Goal: Transaction & Acquisition: Subscribe to service/newsletter

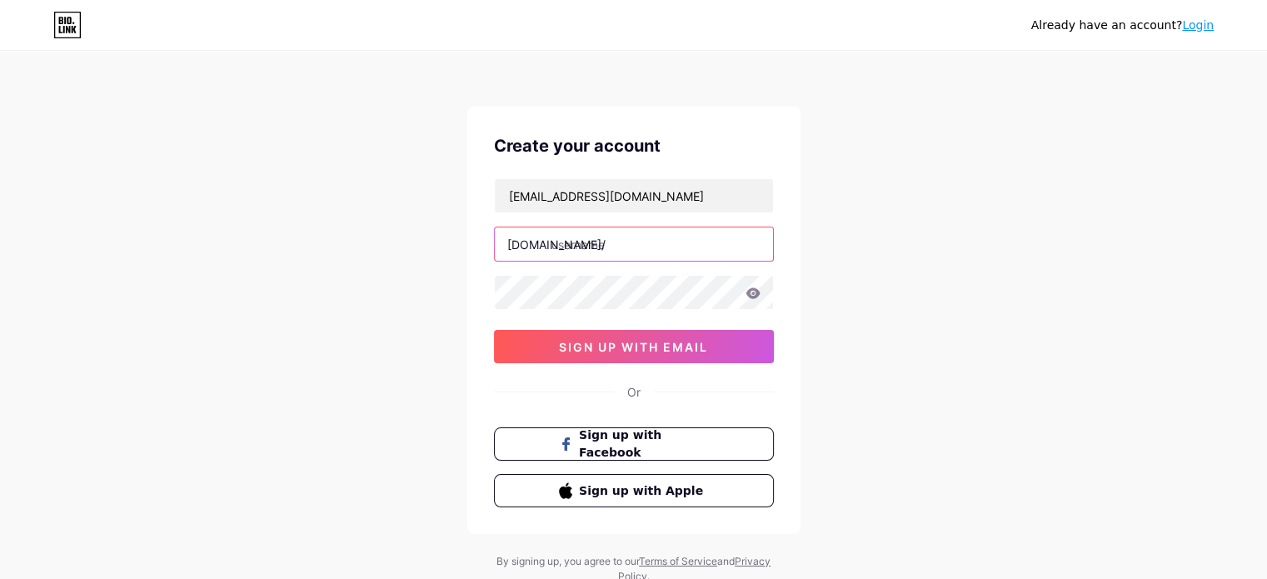
paste input "bettymillercleaningtexas"
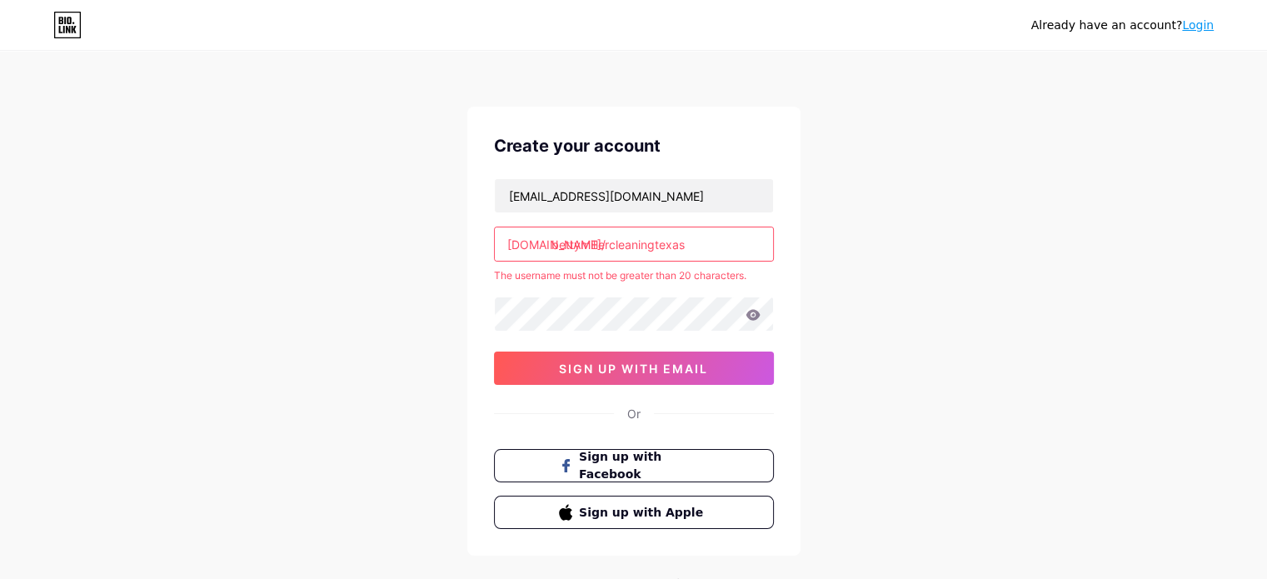
click at [696, 253] on input "bettymillercleaningtexas" at bounding box center [634, 243] width 278 height 33
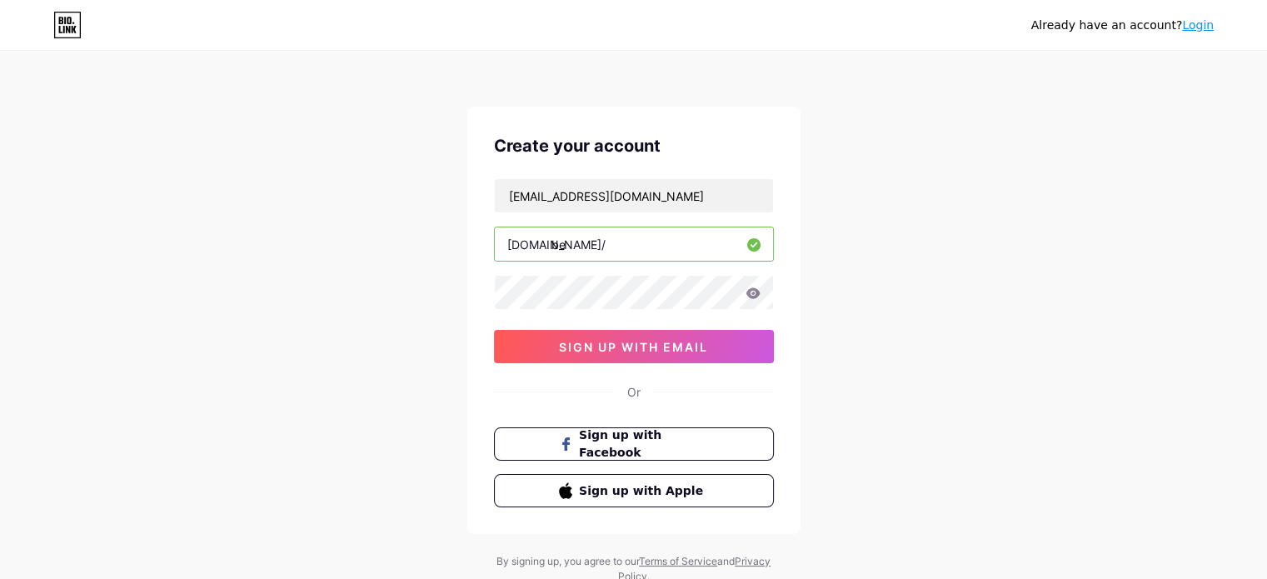
type input "b"
paste input "texascleaning123$"
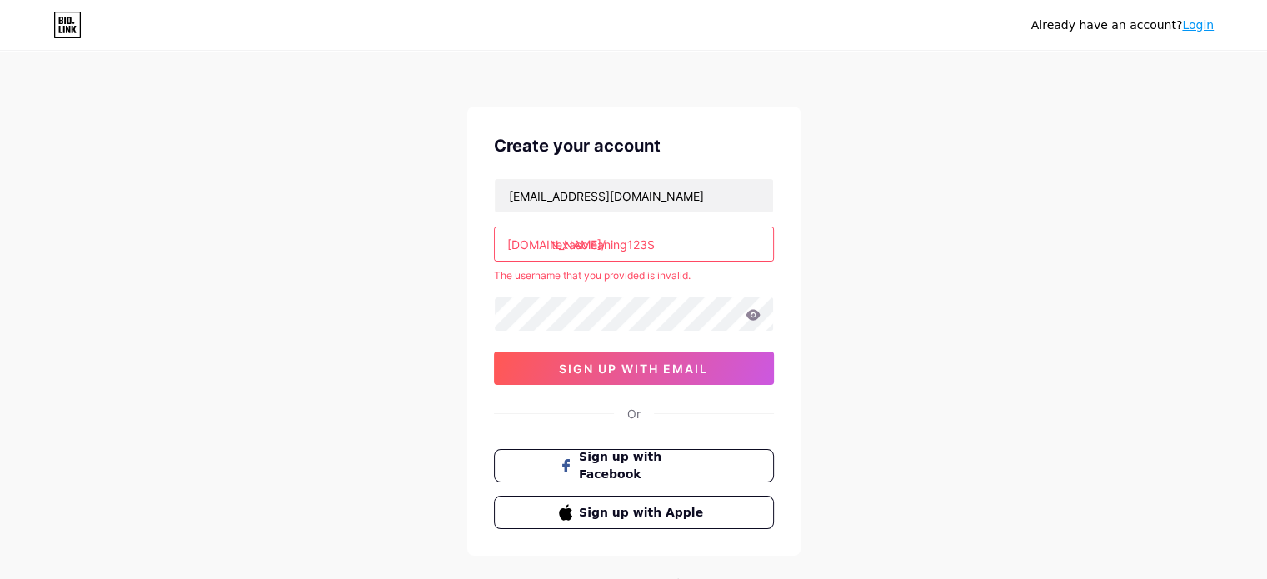
click at [657, 258] on input "texascleaning123$" at bounding box center [634, 243] width 278 height 33
paste input "bettymillercleaningtexas"
click at [684, 242] on input "bettymillercleaning" at bounding box center [634, 243] width 278 height 33
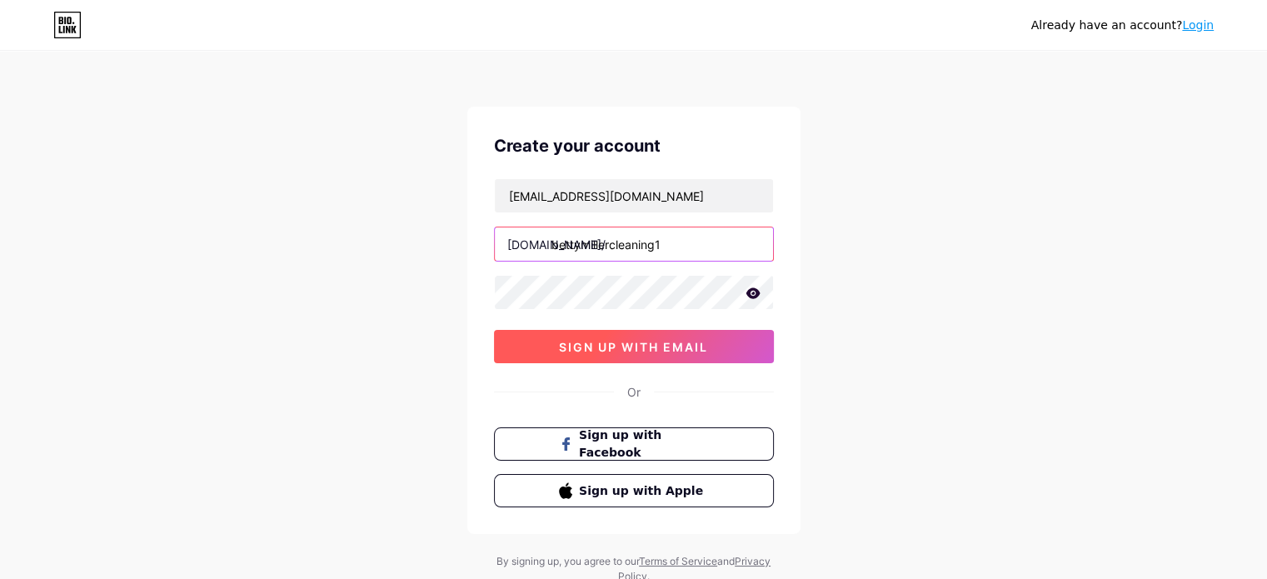
type input "bettymillercleaning1"
click at [644, 351] on span "sign up with email" at bounding box center [633, 347] width 149 height 14
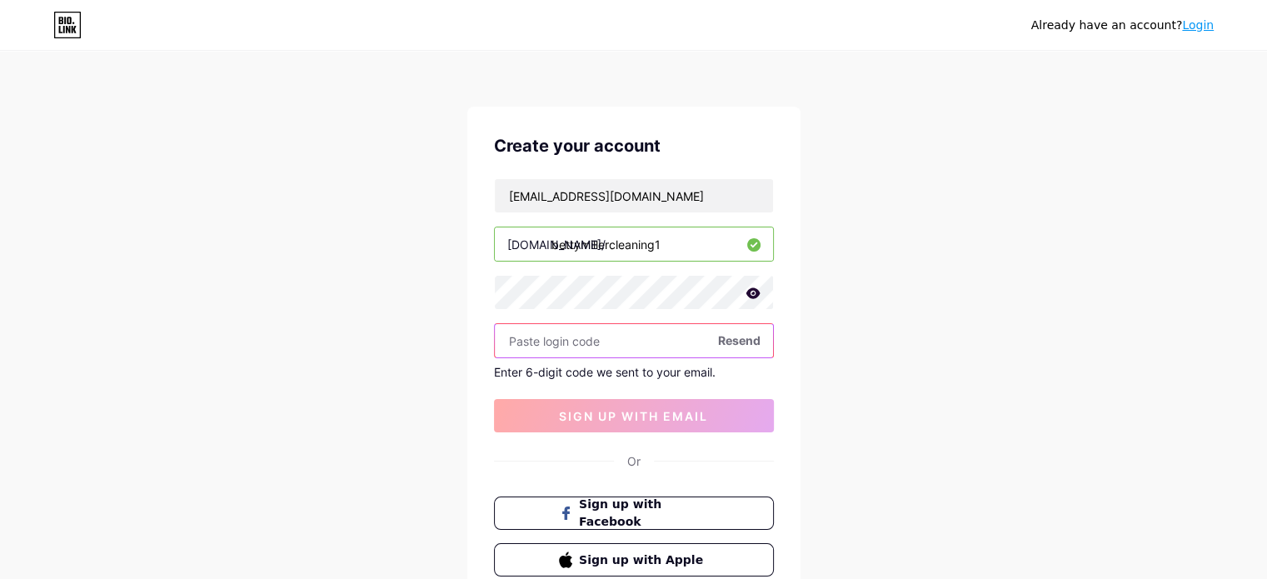
paste input "177769"
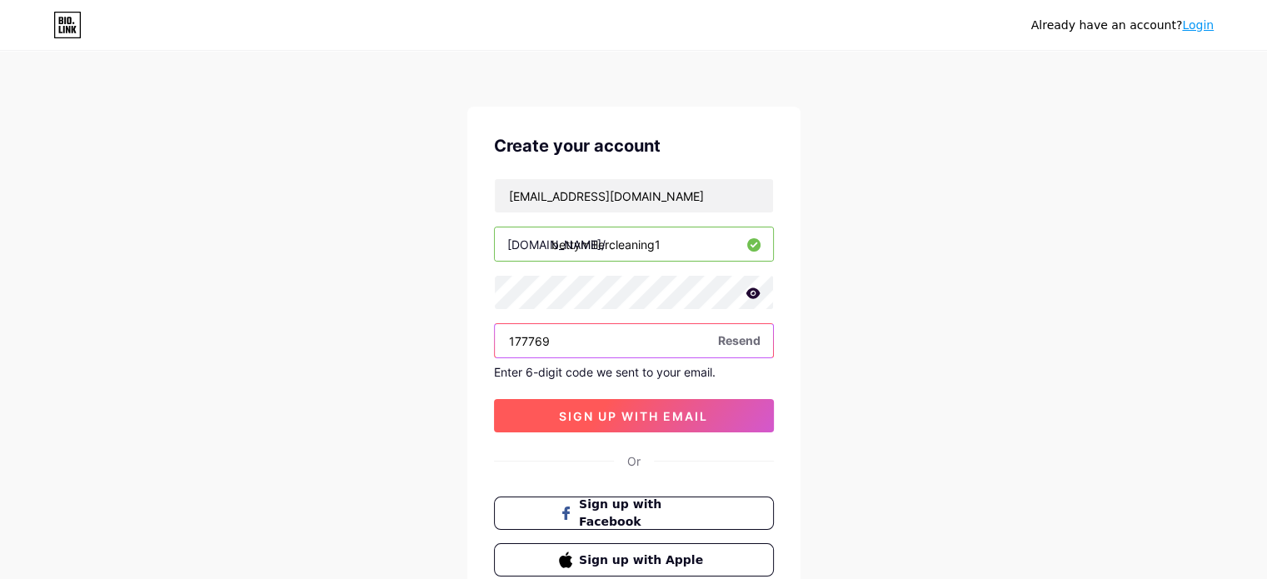
type input "177769"
click at [659, 419] on span "sign up with email" at bounding box center [633, 416] width 149 height 14
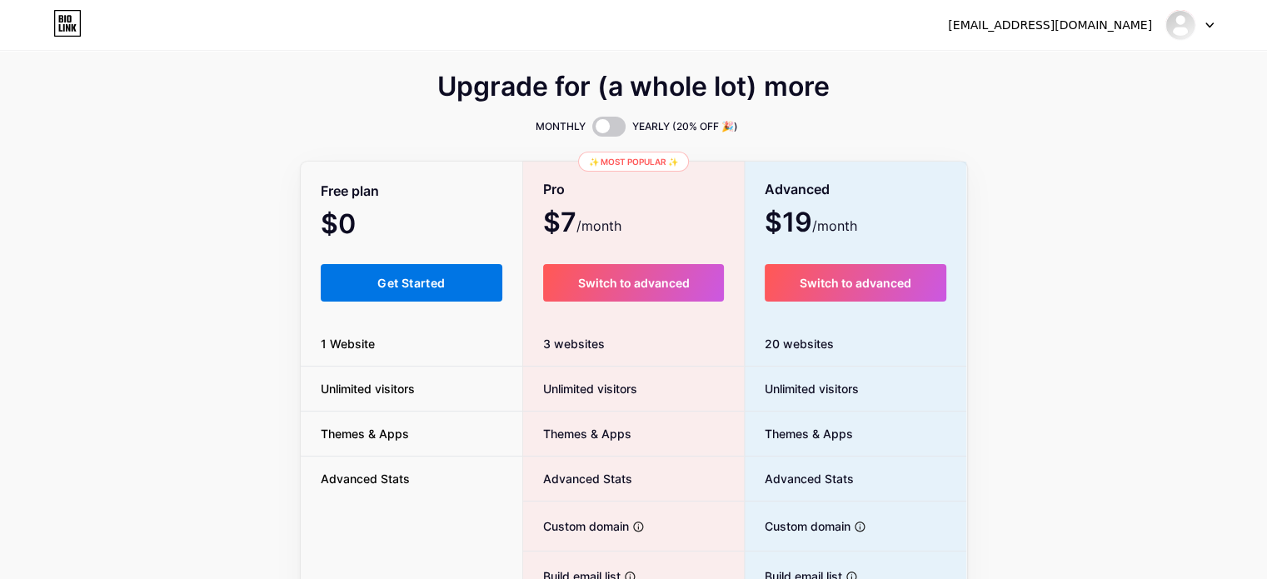
click at [436, 278] on span "Get Started" at bounding box center [410, 283] width 67 height 14
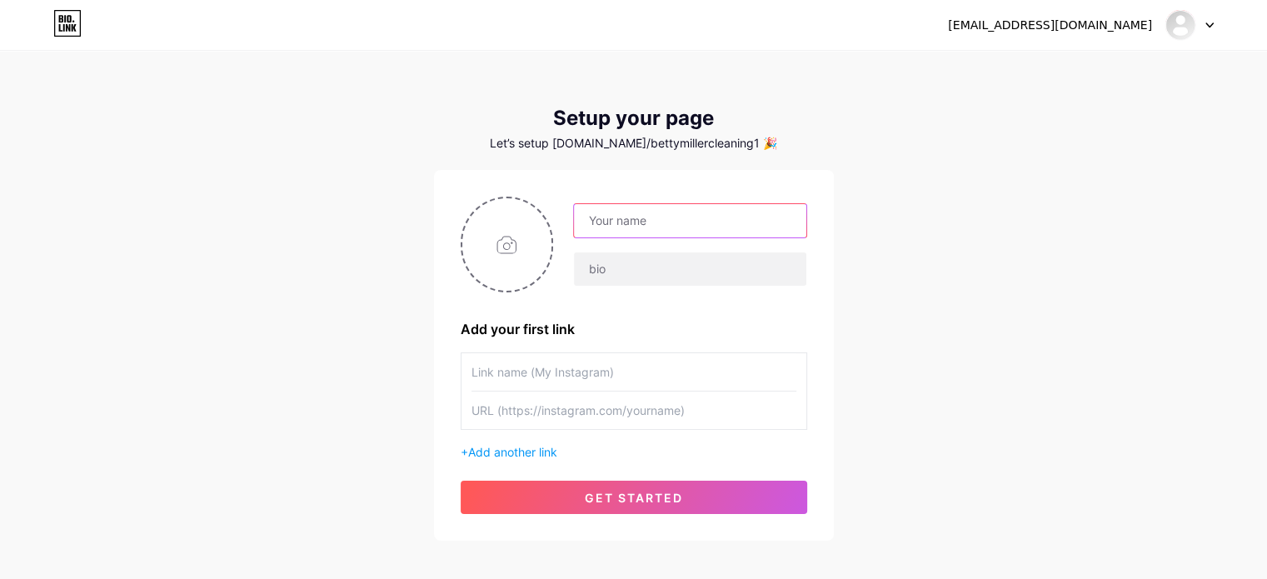
click at [693, 221] on input "text" at bounding box center [690, 220] width 232 height 33
click at [503, 241] on input "file" at bounding box center [507, 244] width 90 height 92
type input "C:\fakepath\cleaninglogo.jpg"
click at [670, 223] on input "text" at bounding box center [690, 220] width 232 height 33
paste input "[PERSON_NAME] Cleaning [US_STATE]"
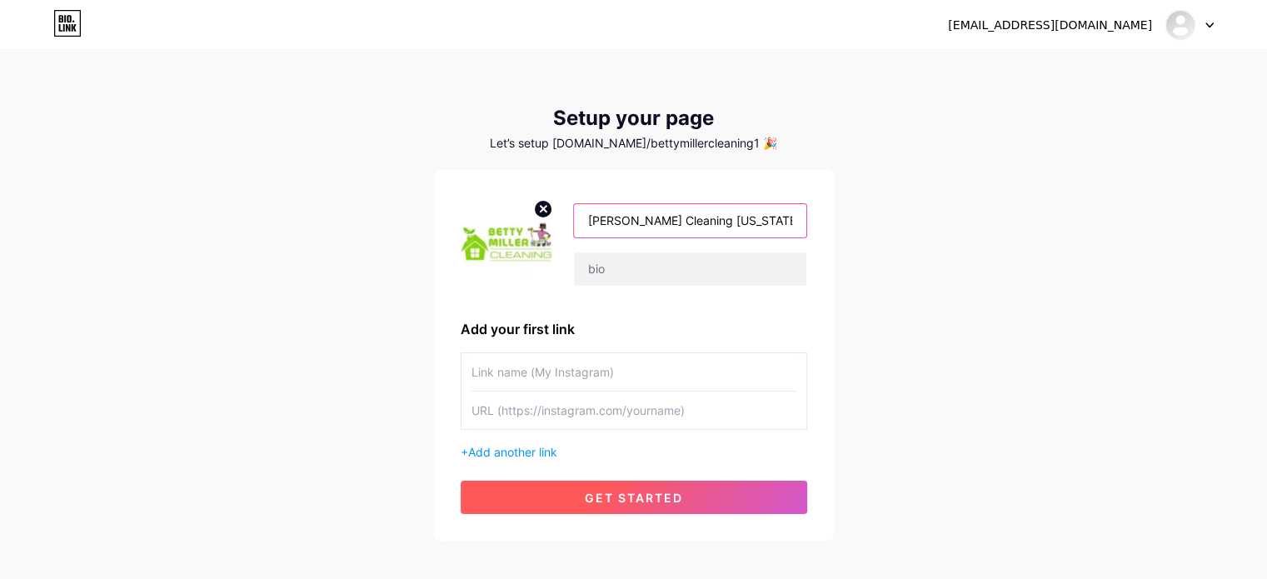
type input "[PERSON_NAME] Cleaning [US_STATE]"
click at [606, 495] on span "get started" at bounding box center [634, 498] width 98 height 14
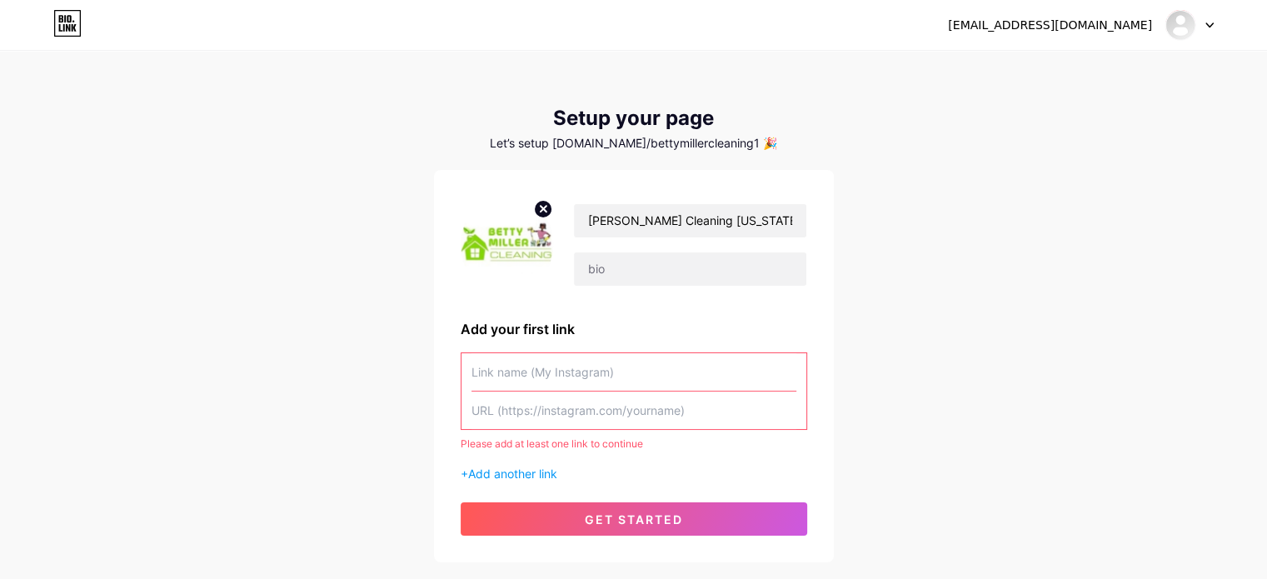
click at [552, 371] on input "text" at bounding box center [633, 371] width 325 height 37
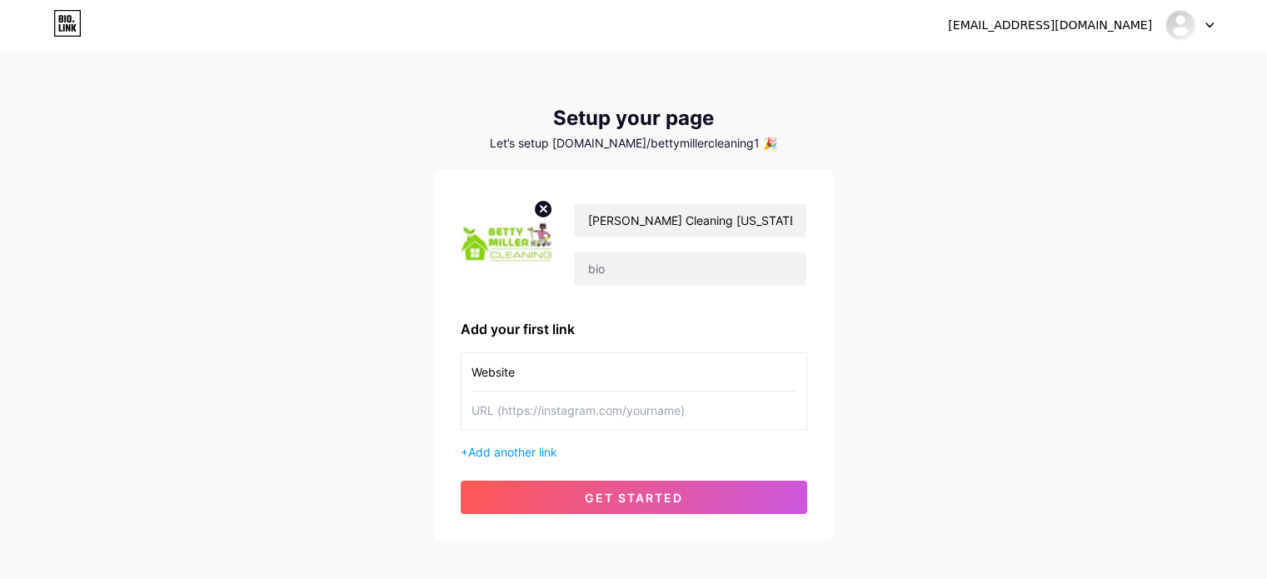
type input "Website"
click at [528, 411] on input "text" at bounding box center [633, 409] width 325 height 37
paste input "[URL][DOMAIN_NAME]"
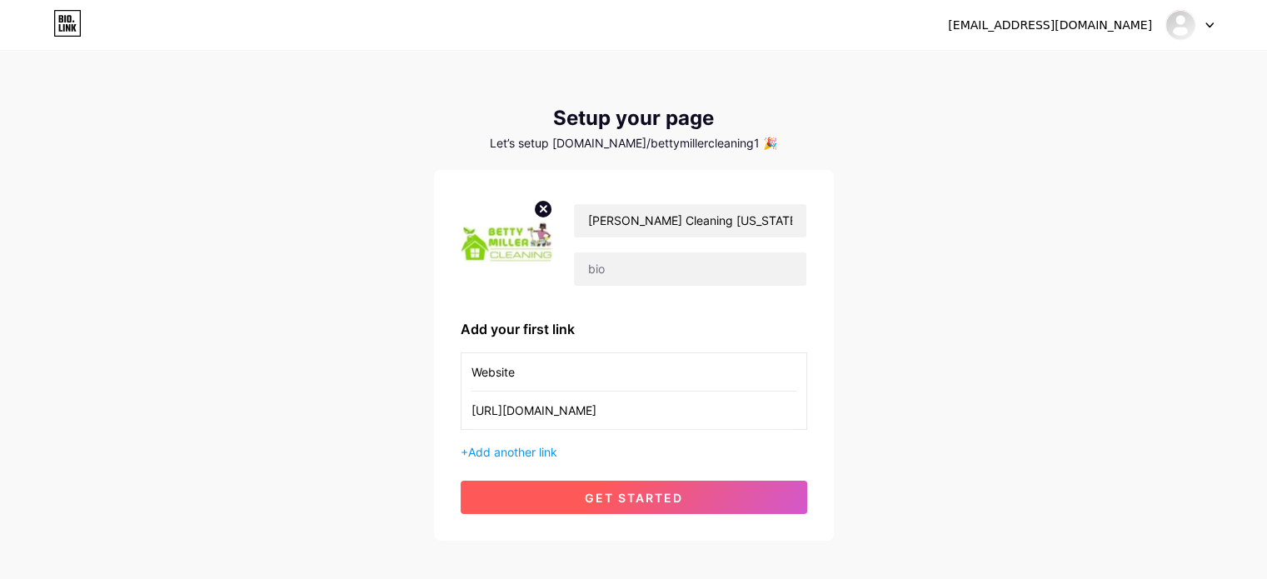
type input "[URL][DOMAIN_NAME]"
click at [657, 499] on span "get started" at bounding box center [634, 498] width 98 height 14
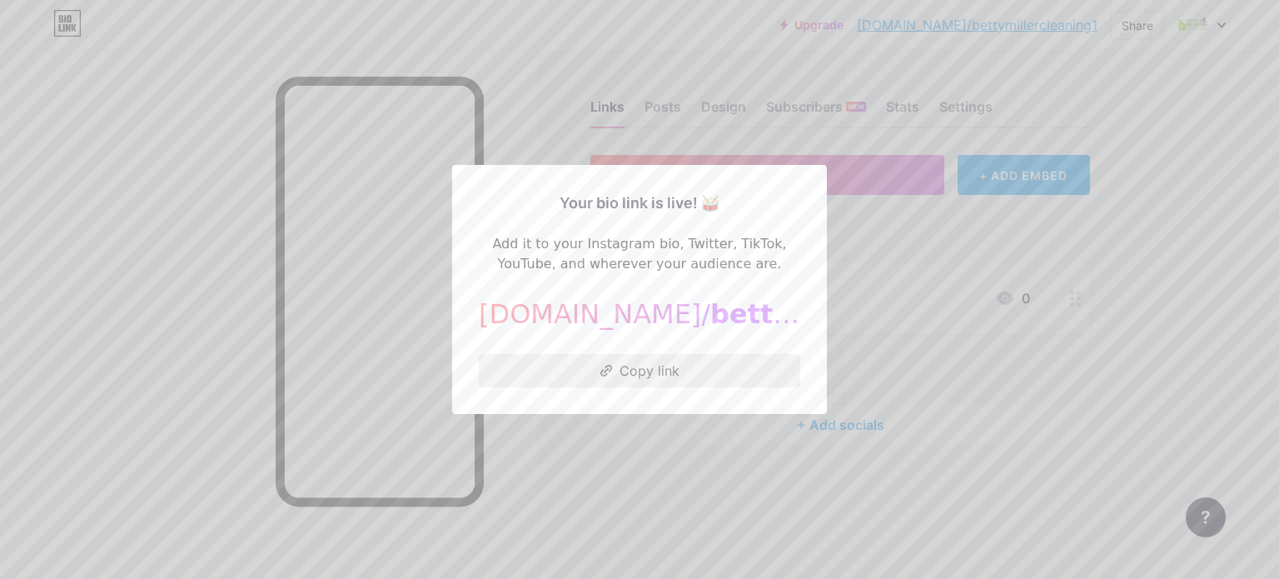
click at [660, 376] on button "Copy link" at bounding box center [639, 370] width 321 height 33
click at [903, 211] on div at bounding box center [639, 289] width 1279 height 579
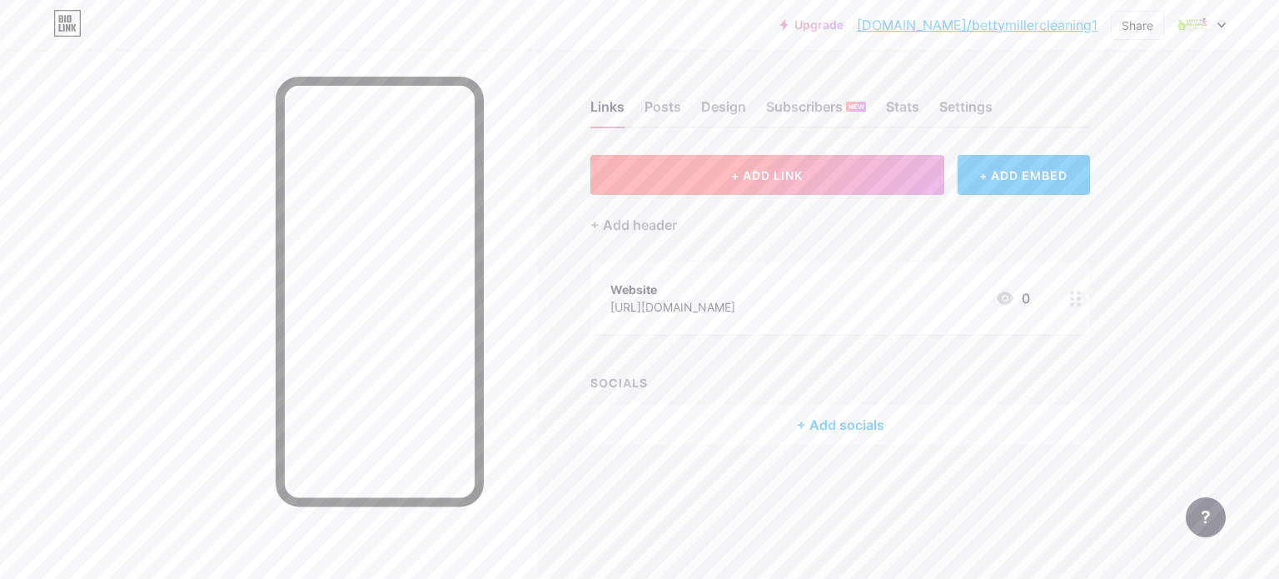
click at [765, 172] on span "+ ADD LINK" at bounding box center [767, 175] width 72 height 14
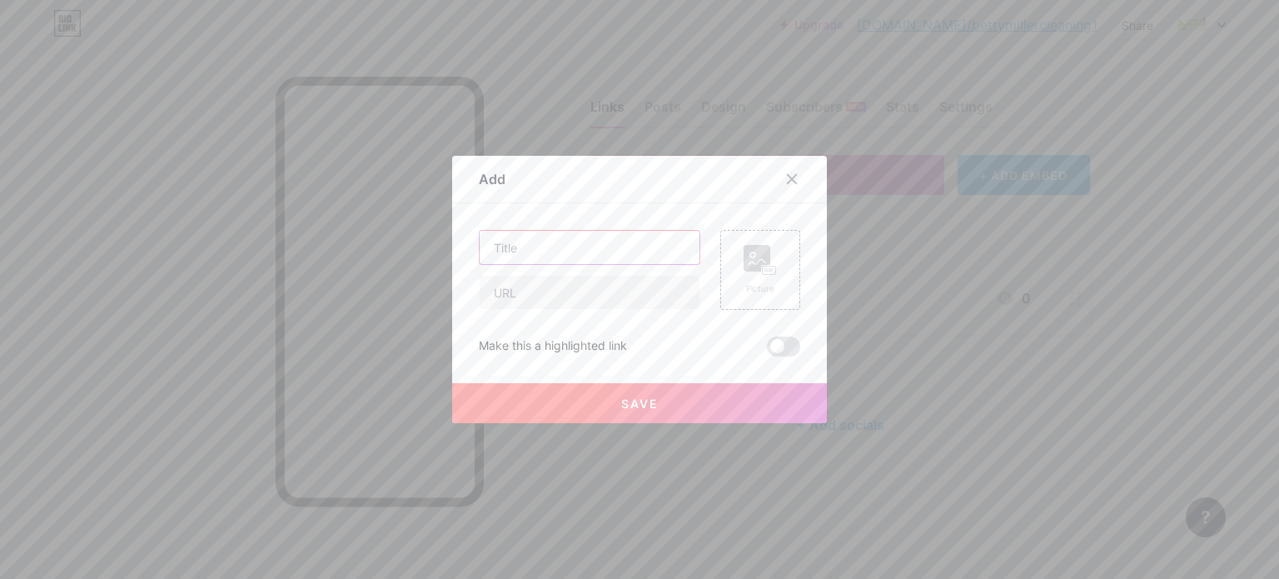
click at [540, 234] on input "text" at bounding box center [590, 247] width 220 height 33
paste input "residential cleaners near me"
type input "residential cleaners near me"
paste input "Residential Cleaners Near Me"
type input "Residential Cleaners Near Me"
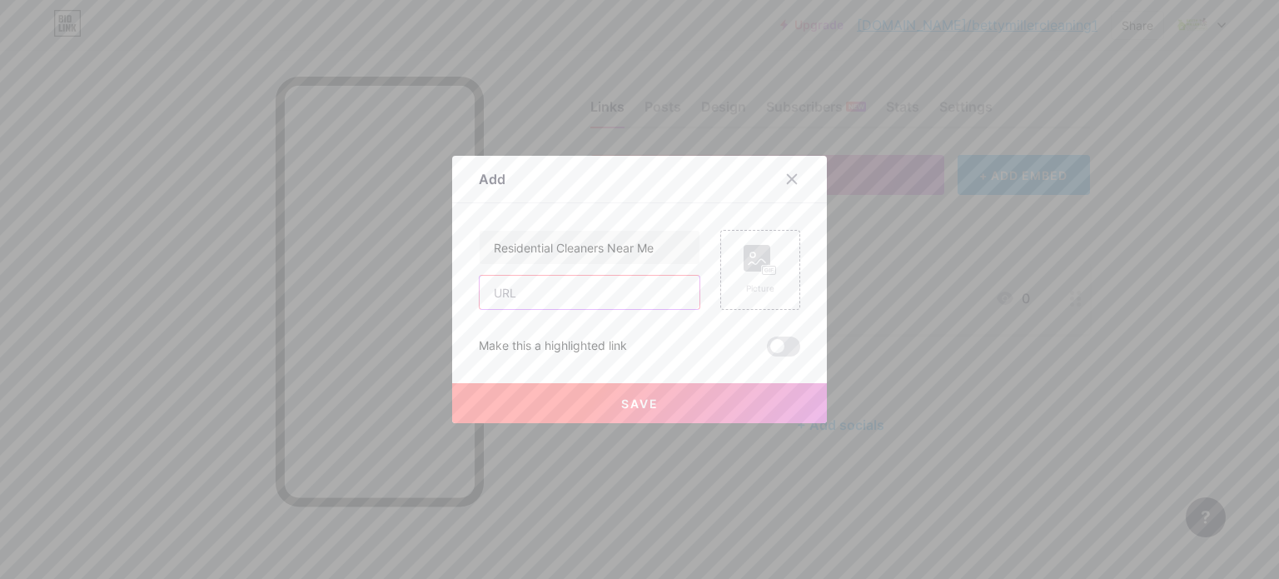
click at [547, 297] on input "text" at bounding box center [590, 292] width 220 height 33
paste input "[URL][DOMAIN_NAME]"
type input "[URL][DOMAIN_NAME]"
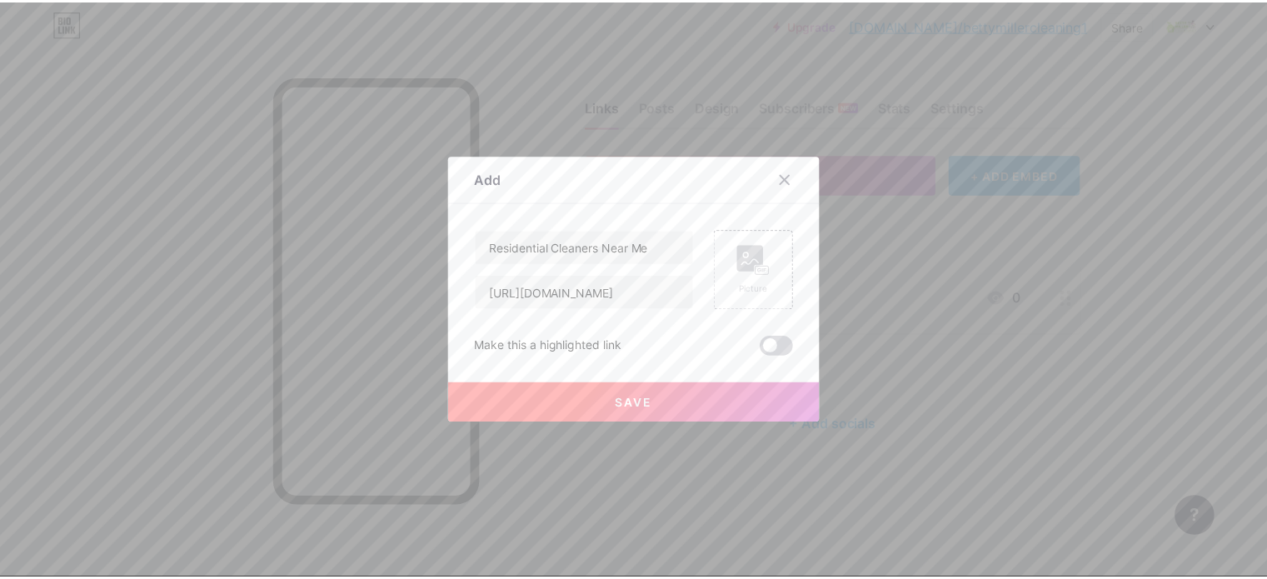
scroll to position [0, 0]
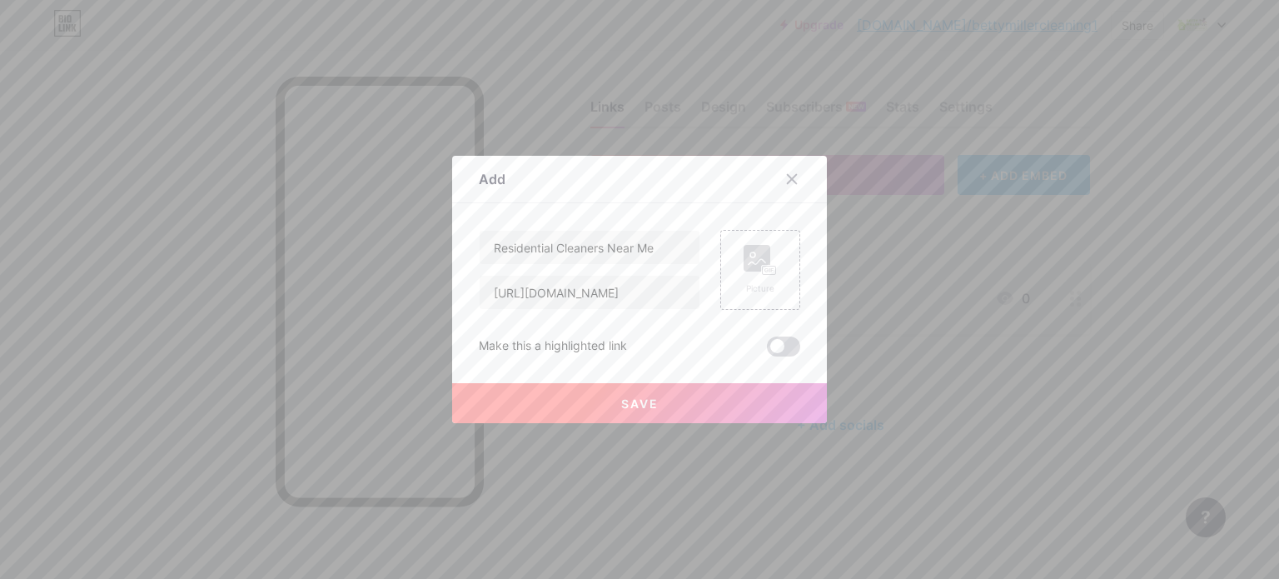
click at [770, 339] on span at bounding box center [783, 346] width 33 height 20
click at [767, 351] on input "checkbox" at bounding box center [767, 351] width 0 height 0
click at [703, 396] on button "Save" at bounding box center [639, 403] width 375 height 40
